Goal: Transaction & Acquisition: Purchase product/service

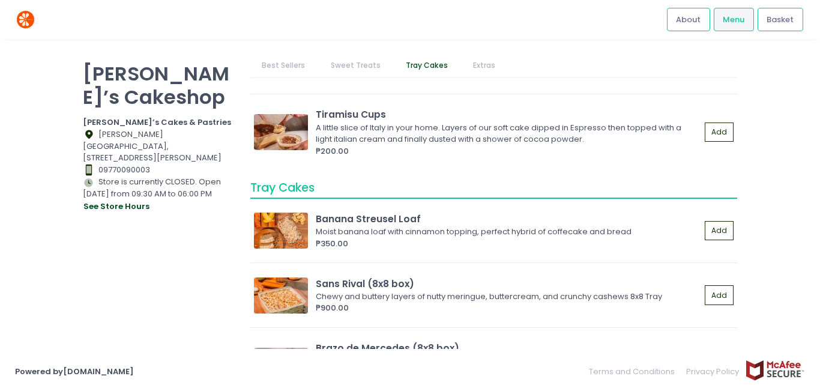
scroll to position [1561, 0]
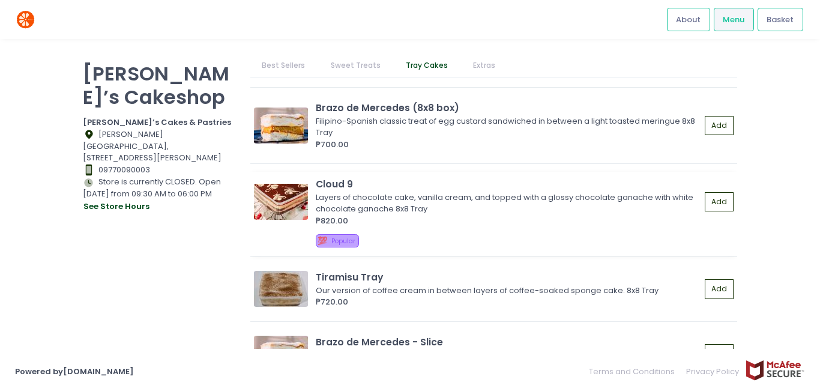
click at [274, 195] on img at bounding box center [281, 202] width 54 height 36
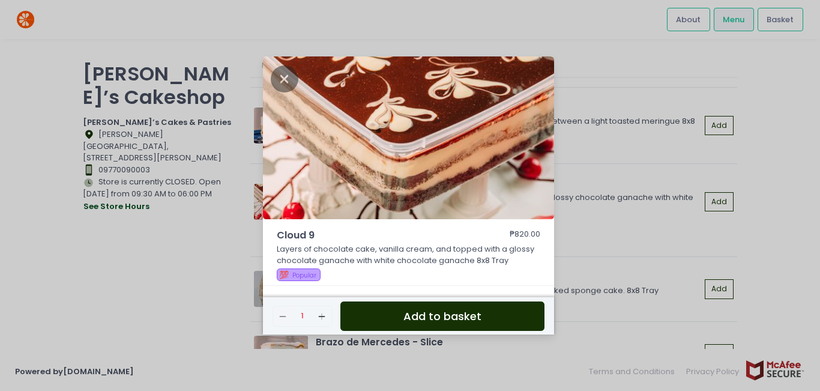
click at [145, 297] on div "Cloud 9 ₱820.00 Layers of chocolate cake, vanilla cream, and topped with a glos…" at bounding box center [410, 195] width 820 height 391
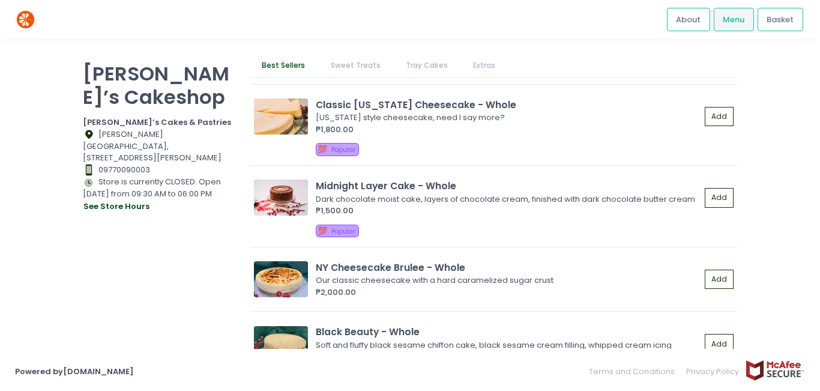
scroll to position [375, 0]
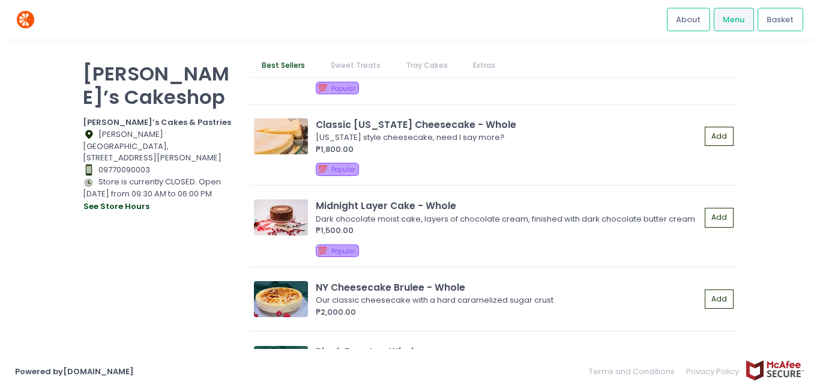
click at [415, 65] on link "Tray Cakes" at bounding box center [426, 65] width 65 height 23
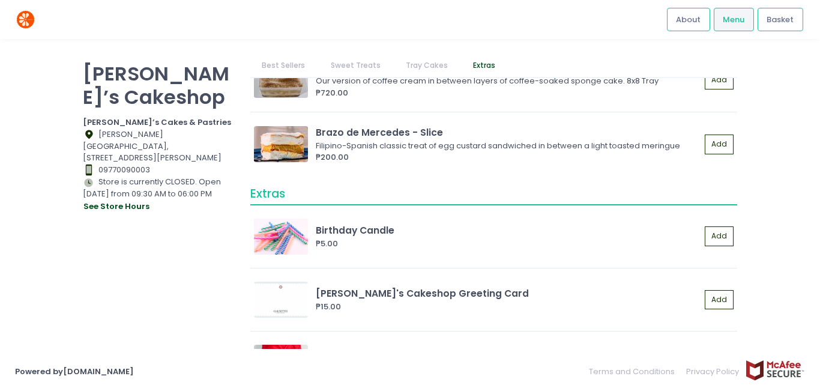
scroll to position [1816, 0]
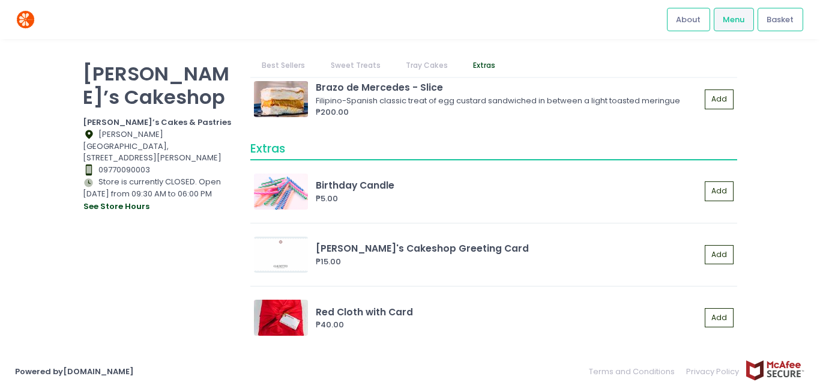
click at [149, 258] on div "Claudette’s Cakeshop Claudette’s Cakes & Pastries Location Created with Sketch.…" at bounding box center [160, 189] width 168 height 271
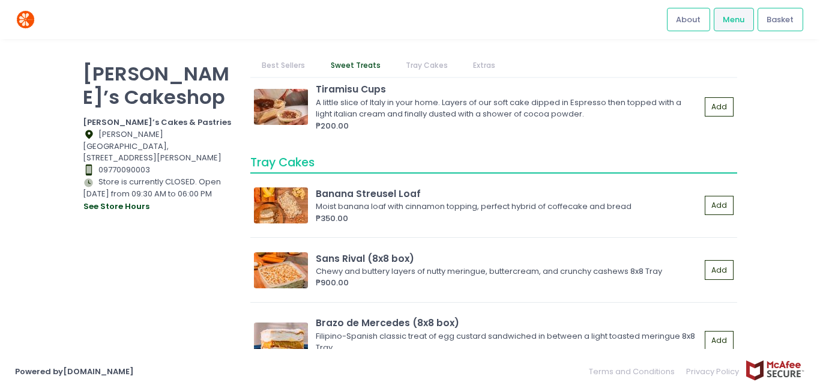
scroll to position [1335, 0]
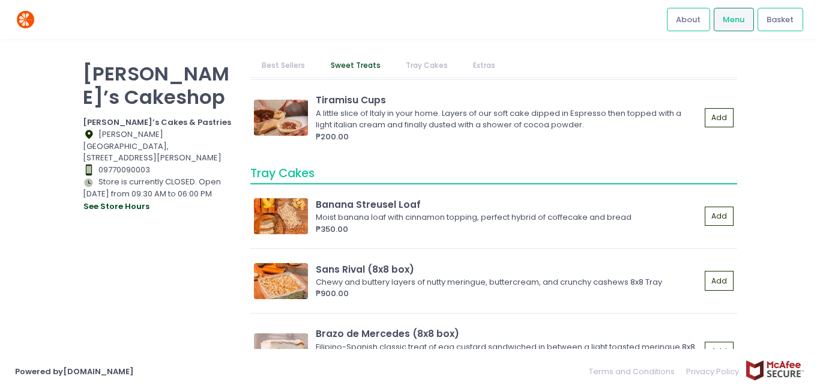
click at [733, 22] on span "Menu" at bounding box center [734, 20] width 22 height 12
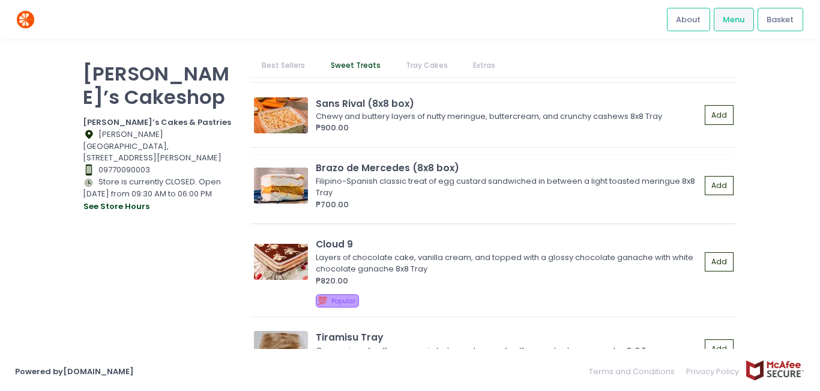
scroll to position [1515, 0]
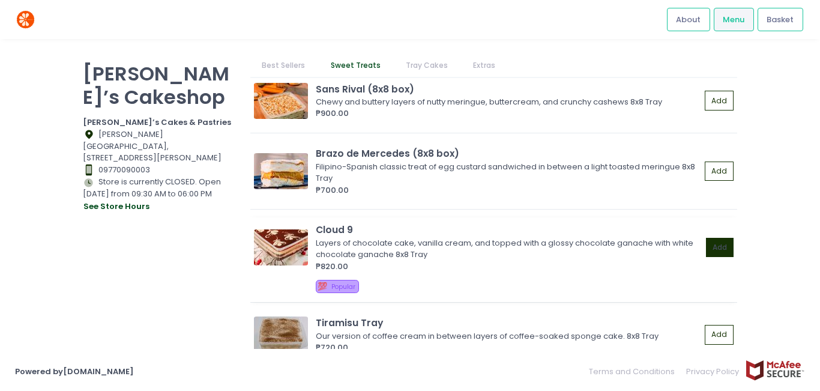
click at [708, 246] on button "Add" at bounding box center [720, 248] width 28 height 20
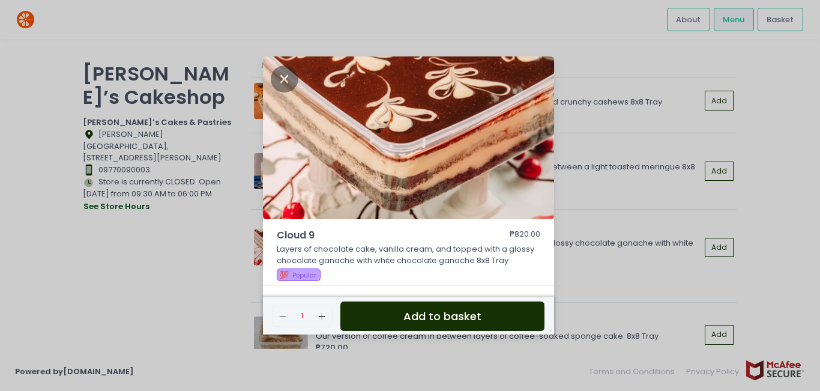
click at [427, 320] on button "Add to basket" at bounding box center [442, 315] width 204 height 29
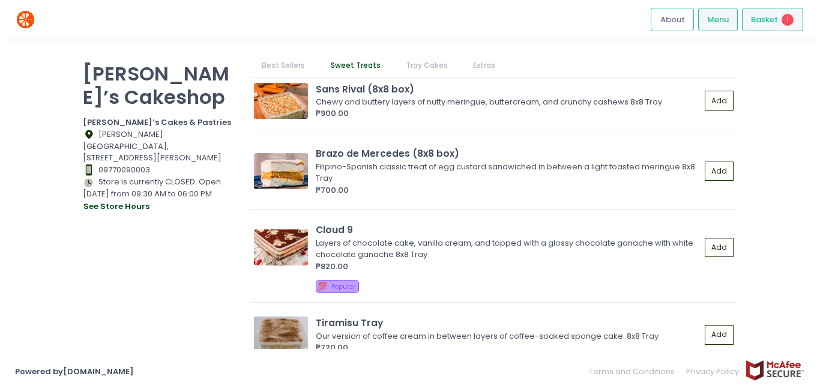
click at [776, 17] on span "Basket" at bounding box center [764, 20] width 27 height 12
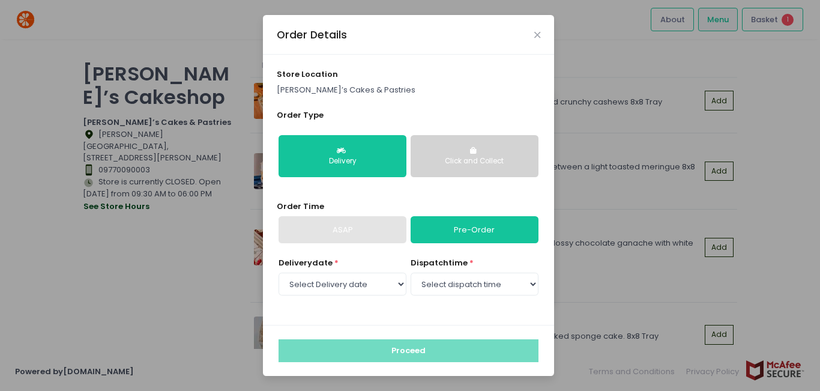
click at [464, 234] on link "Pre-Order" at bounding box center [475, 230] width 128 height 28
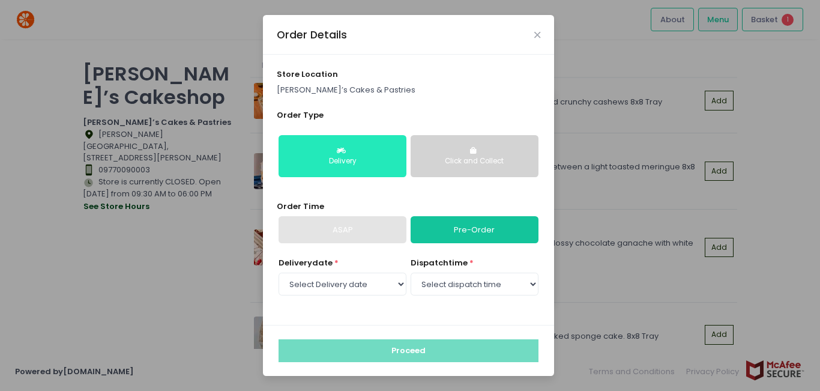
click at [351, 154] on button "Delivery" at bounding box center [343, 156] width 128 height 42
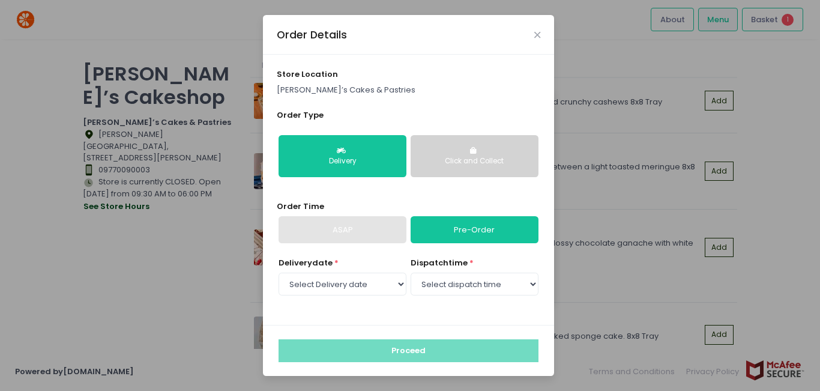
click at [470, 237] on link "Pre-Order" at bounding box center [475, 230] width 128 height 28
click at [342, 288] on select "Select Delivery date Tuesday, Sep 9th Wednesday, Sep 10th Thursday, Sep 11th Fr…" at bounding box center [343, 284] width 128 height 23
select select "2025-09-10"
click at [279, 273] on select "Select Delivery date Tuesday, Sep 9th Wednesday, Sep 10th Thursday, Sep 11th Fr…" at bounding box center [343, 284] width 128 height 23
click at [471, 285] on select "Select dispatch time 09:30 AM - 10:00 AM 10:00 AM - 10:30 AM 10:30 AM - 11:00 A…" at bounding box center [475, 284] width 128 height 23
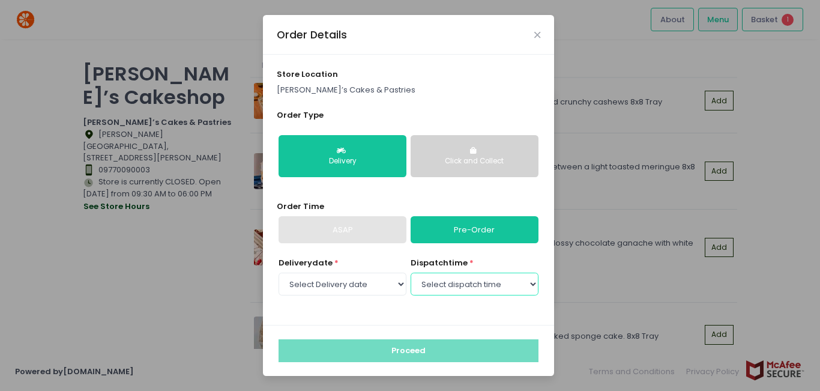
select select "09:30"
click at [411, 273] on select "Select dispatch time 09:30 AM - 10:00 AM 10:00 AM - 10:30 AM 10:30 AM - 11:00 A…" at bounding box center [475, 284] width 128 height 23
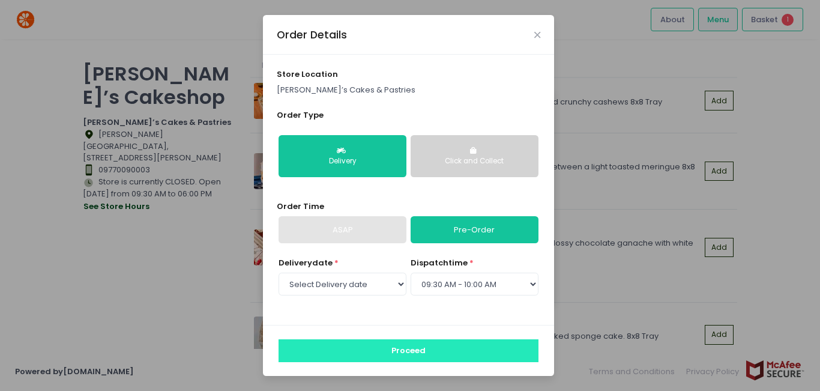
click at [411, 349] on button "Proceed" at bounding box center [409, 350] width 260 height 23
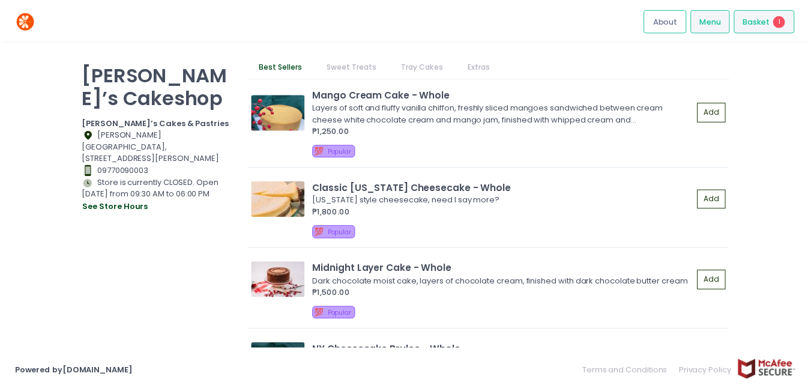
scroll to position [300, 0]
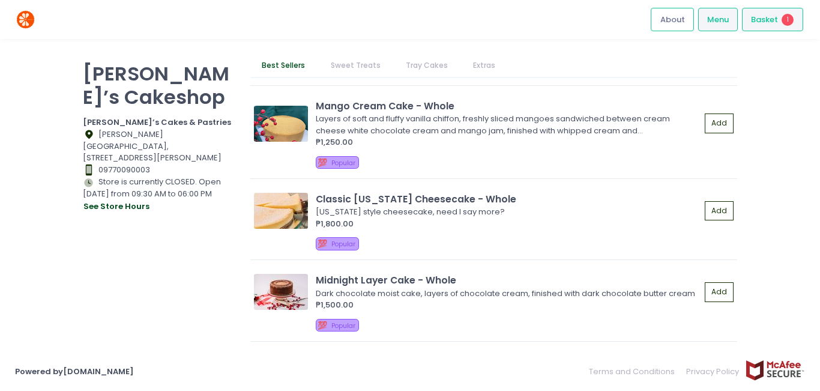
click at [767, 20] on span "Basket" at bounding box center [764, 20] width 27 height 12
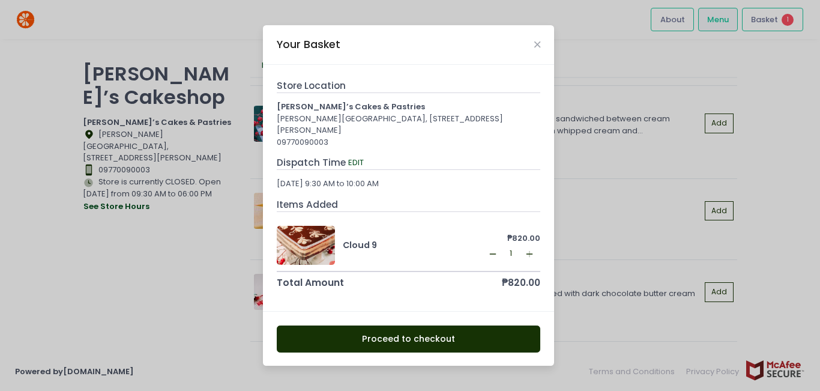
click at [384, 340] on button "Proceed to checkout" at bounding box center [409, 338] width 264 height 27
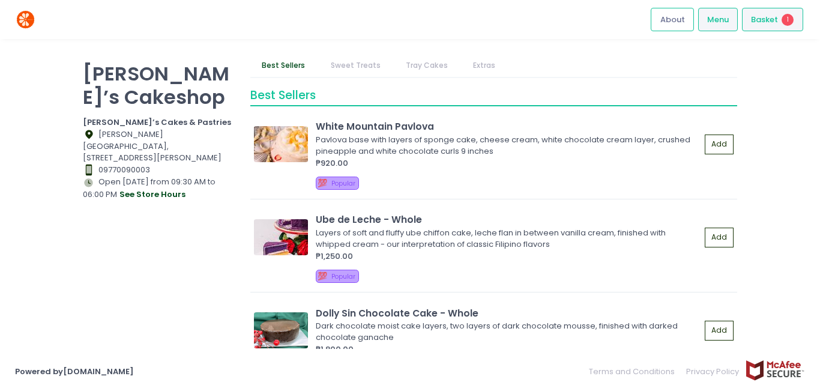
click at [787, 27] on div "Basket 1" at bounding box center [772, 19] width 61 height 23
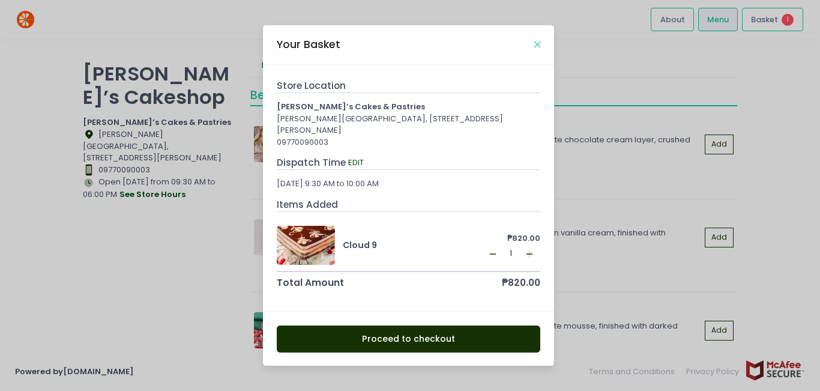
click at [536, 43] on icon "Close" at bounding box center [537, 44] width 6 height 9
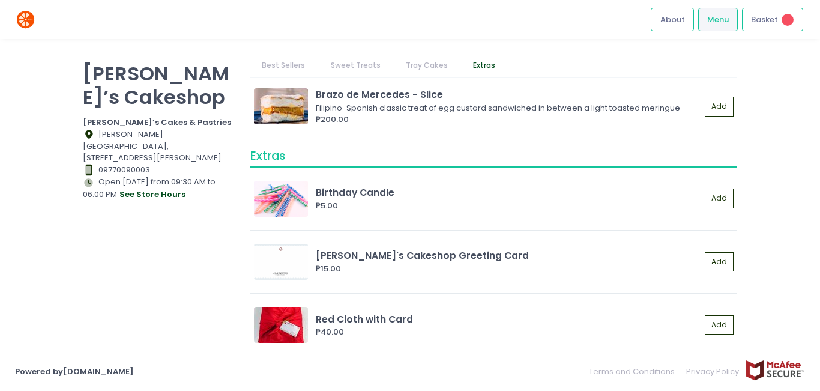
scroll to position [1816, 0]
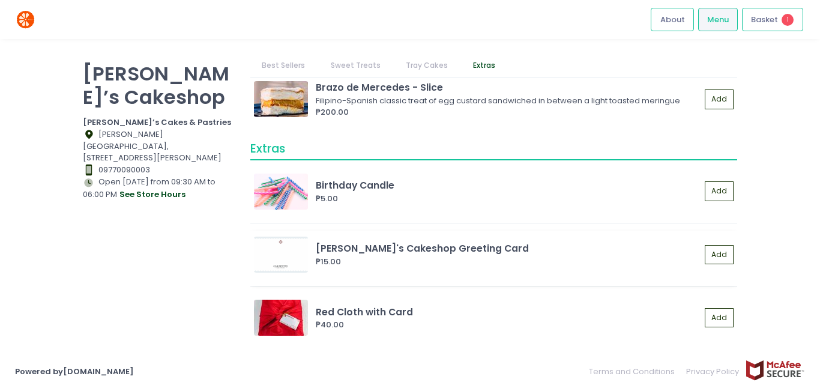
click at [286, 255] on img at bounding box center [281, 255] width 54 height 36
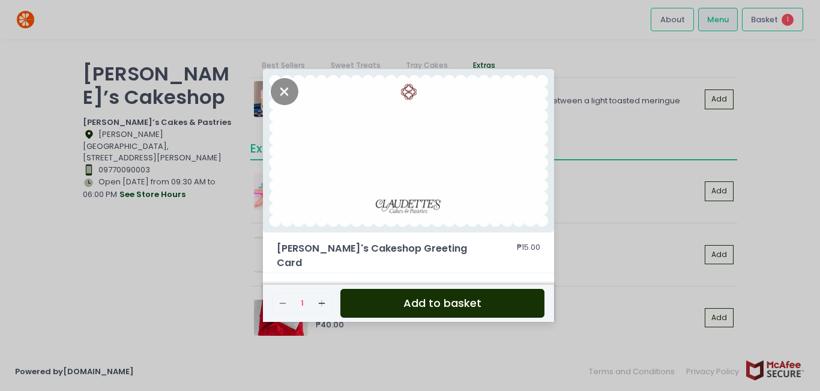
click at [472, 289] on button "Add to basket" at bounding box center [442, 303] width 204 height 29
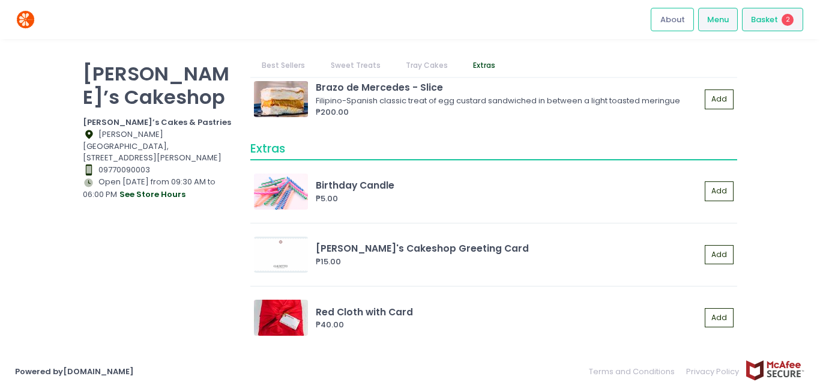
click at [777, 30] on div "Basket 2" at bounding box center [772, 19] width 61 height 23
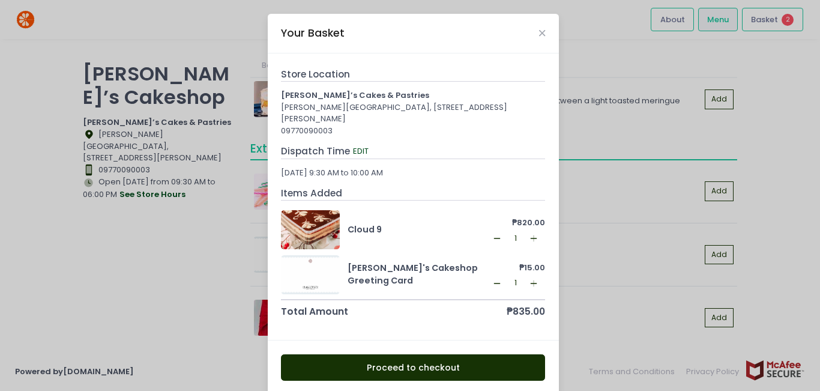
scroll to position [5, 0]
click at [330, 174] on div "[DATE] 9:30 AM to 10:00 AM" at bounding box center [413, 173] width 264 height 12
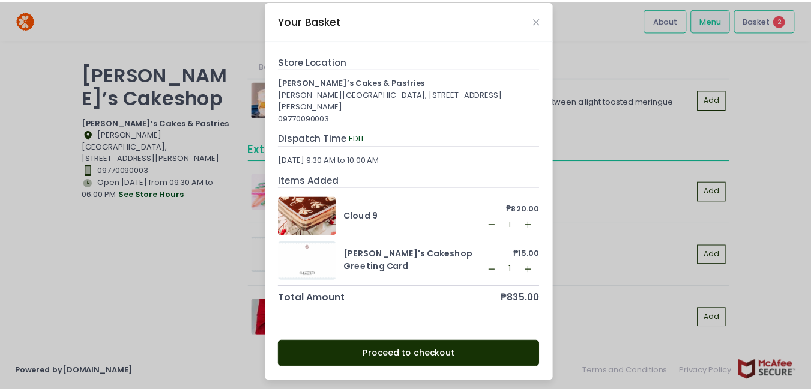
scroll to position [17, 0]
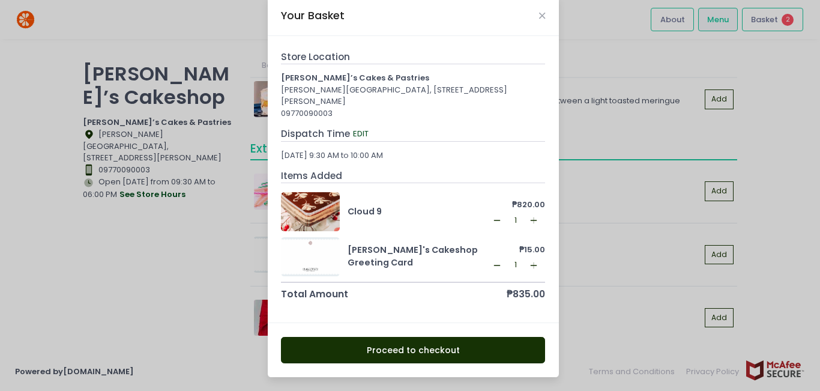
click at [397, 351] on button "Proceed to checkout" at bounding box center [413, 350] width 264 height 27
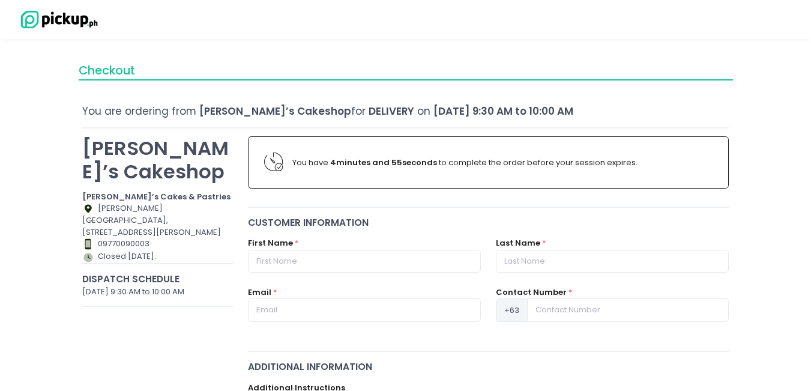
click at [112, 298] on div "[DATE] 9:30 AM to 10:00 AM" at bounding box center [157, 292] width 151 height 12
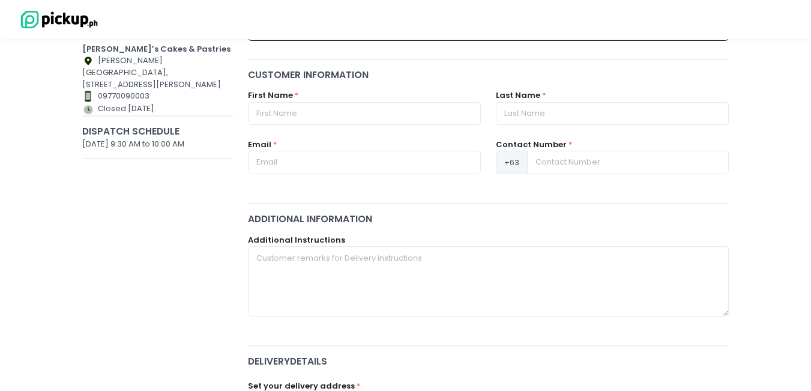
scroll to position [41, 0]
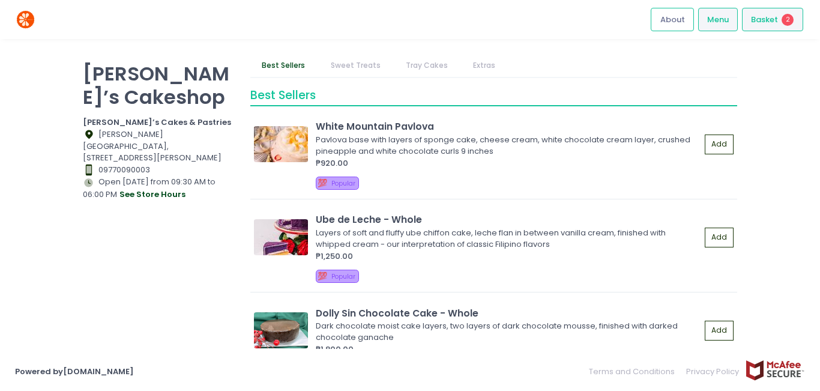
click at [776, 16] on span "Basket" at bounding box center [764, 20] width 27 height 12
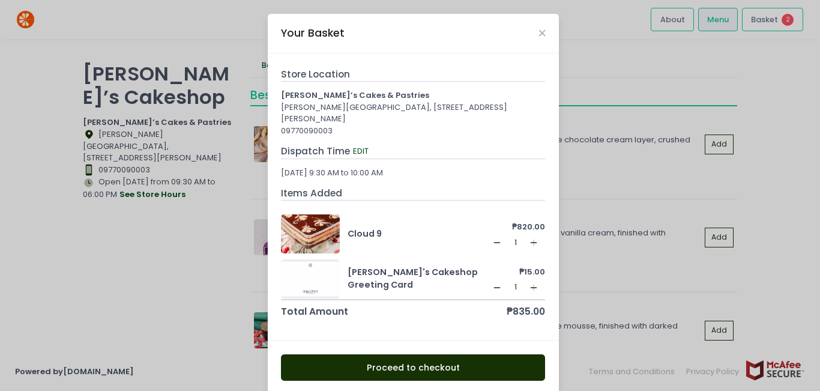
click at [492, 243] on icon "Remove Created with Sketch." at bounding box center [497, 243] width 10 height 10
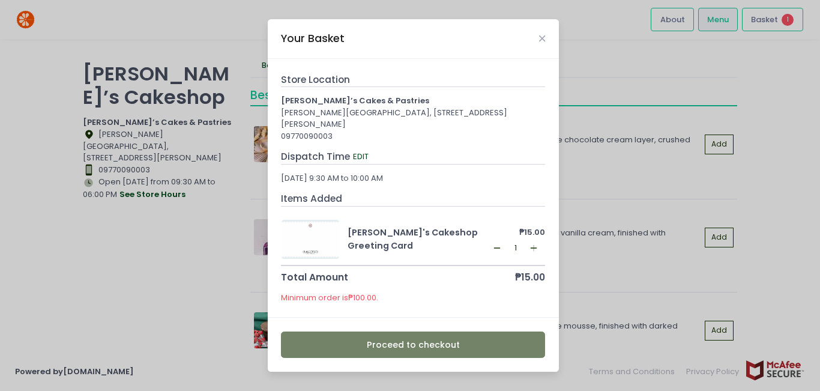
click at [492, 246] on button "Remove Created with Sketch." at bounding box center [497, 247] width 14 height 14
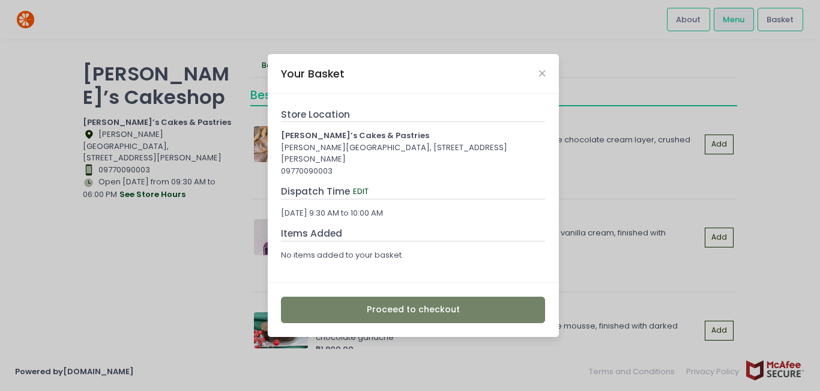
click at [361, 206] on div "Dispatch Time EDIT [DATE] 9:30 AM to 10:00 AM" at bounding box center [413, 201] width 264 height 34
click at [540, 73] on icon "Close" at bounding box center [542, 73] width 6 height 9
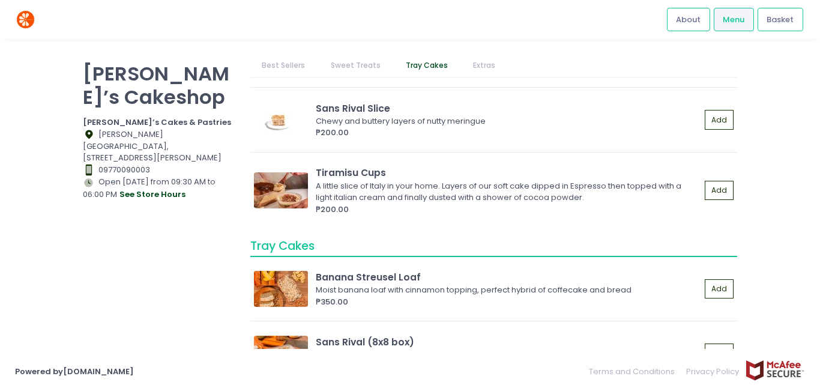
scroll to position [1501, 0]
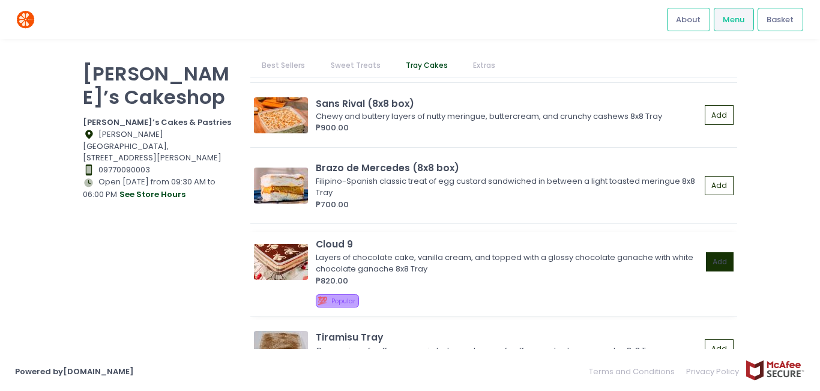
click at [706, 258] on button "Add" at bounding box center [720, 262] width 28 height 20
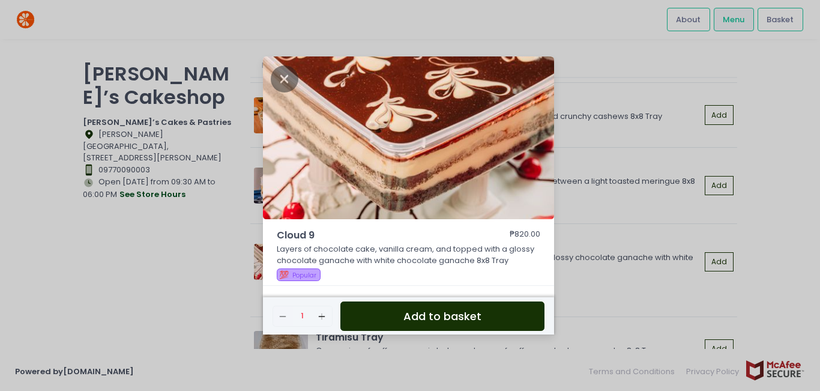
click at [407, 312] on button "Add to basket" at bounding box center [442, 315] width 204 height 29
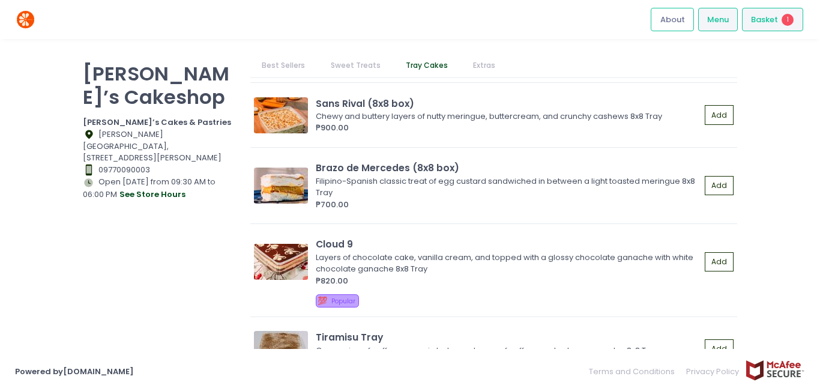
click at [779, 22] on div "Basket 1" at bounding box center [772, 19] width 61 height 23
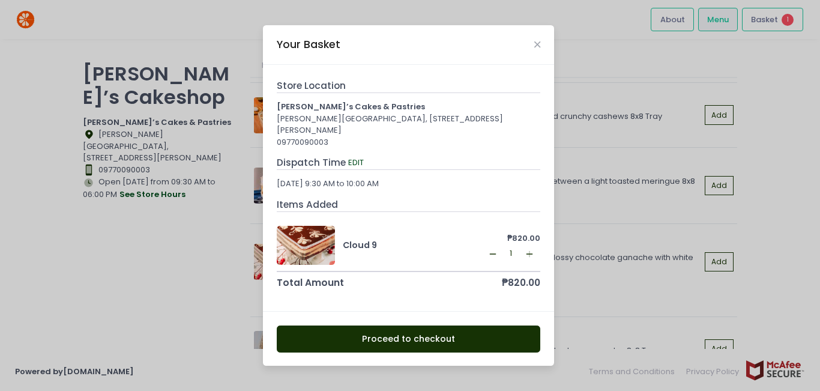
click at [301, 131] on div "[PERSON_NAME][GEOGRAPHIC_DATA], [STREET_ADDRESS][PERSON_NAME]" at bounding box center [409, 124] width 264 height 23
click at [317, 179] on div "[DATE] 9:30 AM to 10:00 AM" at bounding box center [409, 184] width 264 height 12
click at [317, 180] on div "[DATE] 9:30 AM to 10:00 AM" at bounding box center [409, 184] width 264 height 12
click at [355, 165] on button "EDIT" at bounding box center [356, 162] width 17 height 13
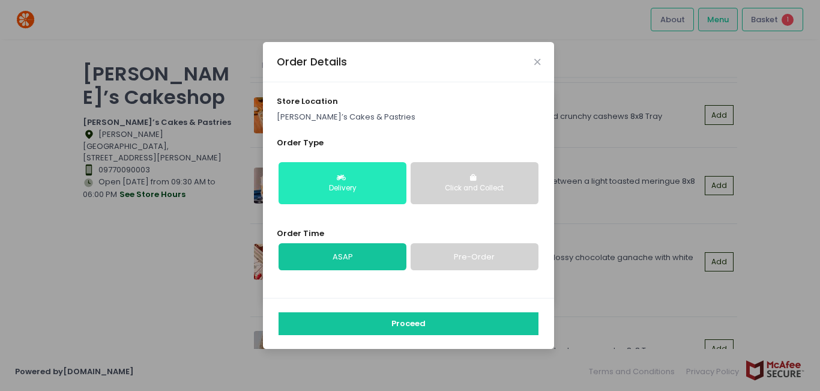
click at [348, 189] on div "Delivery" at bounding box center [342, 188] width 111 height 11
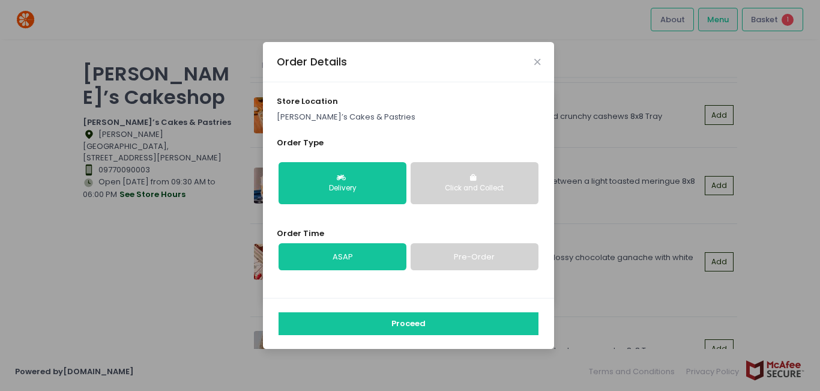
click at [352, 254] on link "ASAP" at bounding box center [343, 257] width 128 height 28
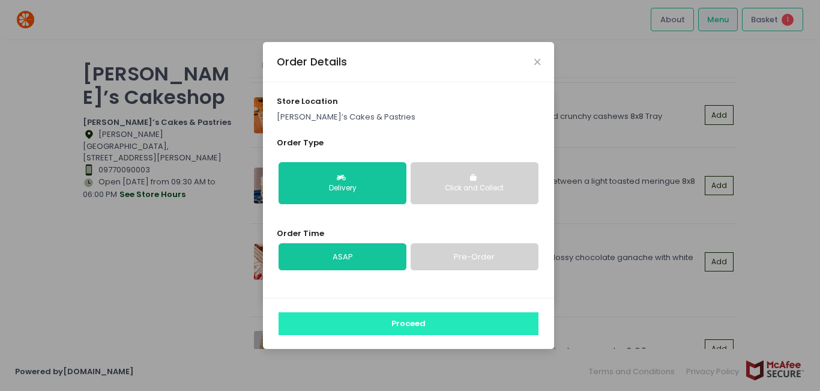
click at [422, 324] on button "Proceed" at bounding box center [409, 323] width 260 height 23
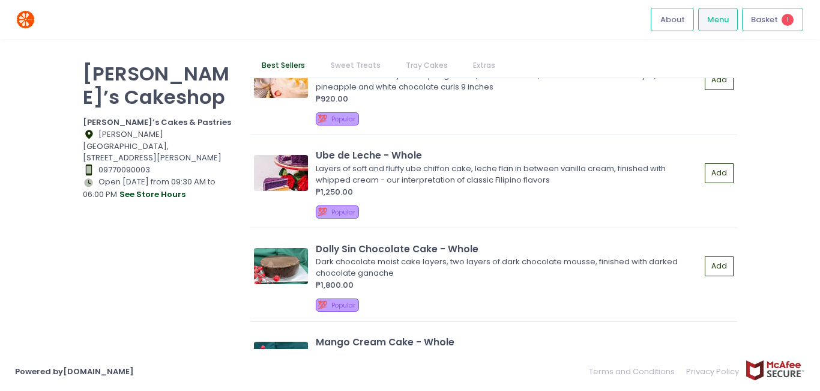
scroll to position [60, 0]
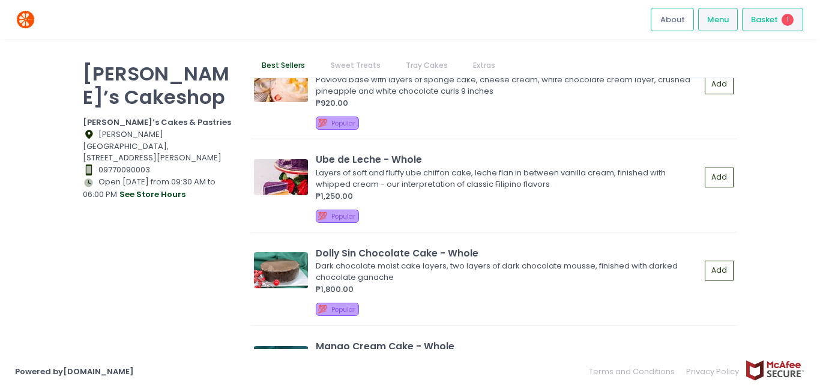
click at [765, 16] on span "Basket" at bounding box center [764, 20] width 27 height 12
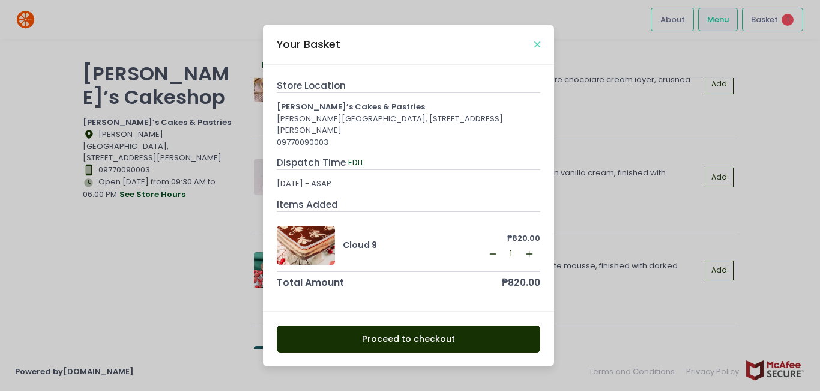
click at [538, 49] on icon "Close" at bounding box center [537, 44] width 6 height 9
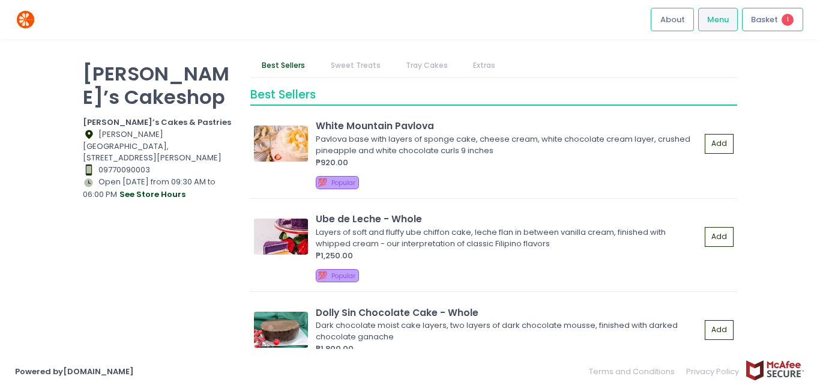
scroll to position [0, 0]
click at [776, 20] on span "Basket" at bounding box center [764, 20] width 27 height 12
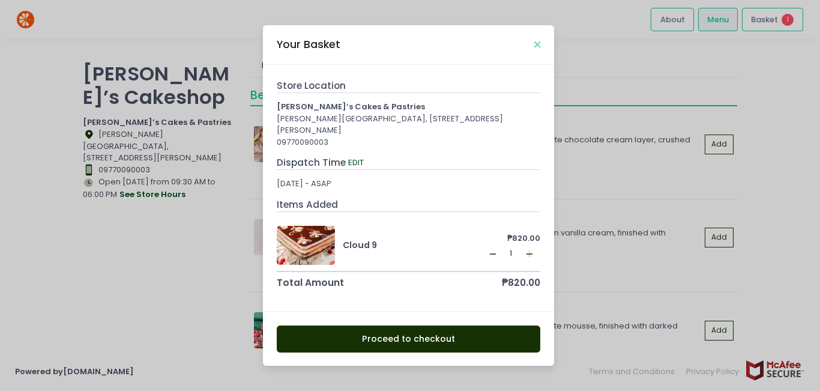
click at [537, 44] on icon "Close" at bounding box center [537, 44] width 6 height 9
